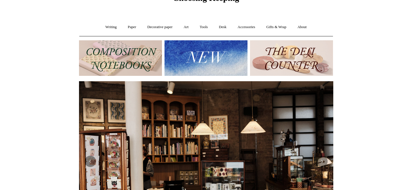
scroll to position [31, 0]
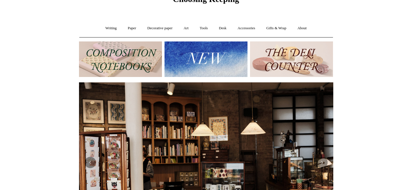
click at [121, 68] on img at bounding box center [120, 58] width 83 height 35
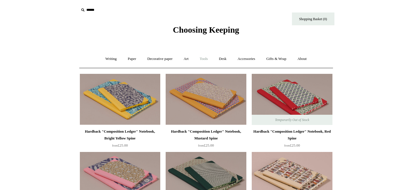
click at [199, 59] on link "Tools +" at bounding box center [204, 58] width 18 height 15
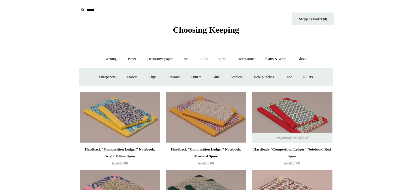
click at [224, 58] on link "Desk +" at bounding box center [223, 58] width 18 height 15
click at [185, 60] on link "Art +" at bounding box center [186, 58] width 15 height 15
click at [110, 58] on link "Writing +" at bounding box center [111, 58] width 22 height 15
click at [105, 74] on link "Pens by brand +" at bounding box center [105, 76] width 31 height 15
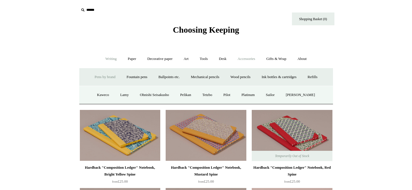
click at [253, 60] on link "Accessories +" at bounding box center [247, 58] width 28 height 15
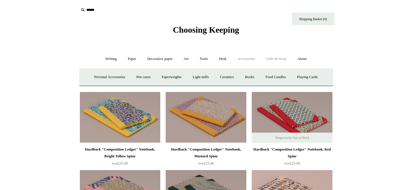
click at [274, 59] on link "Gifts & Wrap +" at bounding box center [276, 58] width 30 height 15
click at [225, 61] on link "Desk +" at bounding box center [223, 58] width 18 height 15
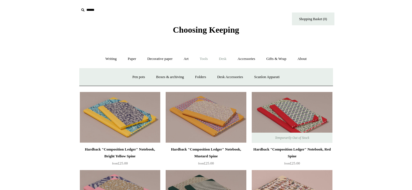
click at [204, 60] on link "Tools +" at bounding box center [204, 58] width 18 height 15
click at [188, 58] on link "Art +" at bounding box center [186, 58] width 15 height 15
click at [161, 61] on link "Decorative paper +" at bounding box center [159, 58] width 35 height 15
click at [128, 60] on link "Paper +" at bounding box center [132, 58] width 19 height 15
click at [110, 61] on link "Writing +" at bounding box center [111, 58] width 22 height 15
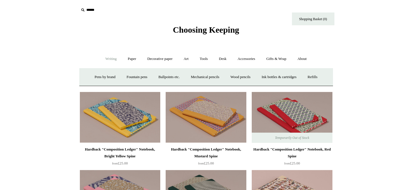
click at [212, 28] on span "Choosing Keeping" at bounding box center [206, 29] width 66 height 9
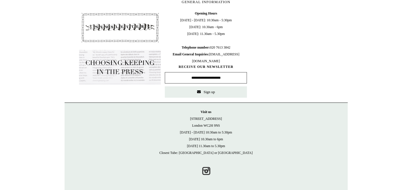
scroll to position [288, 0]
